Goal: Information Seeking & Learning: Stay updated

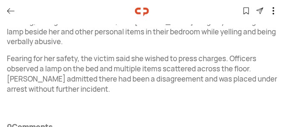
scroll to position [335, 0]
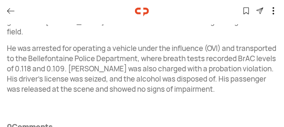
scroll to position [367, 0]
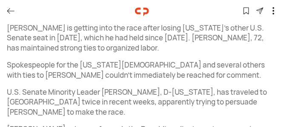
scroll to position [341, 0]
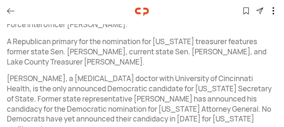
scroll to position [979, 0]
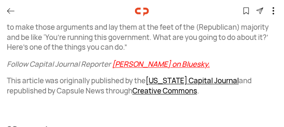
scroll to position [827, 0]
